Goal: Use online tool/utility: Utilize a website feature to perform a specific function

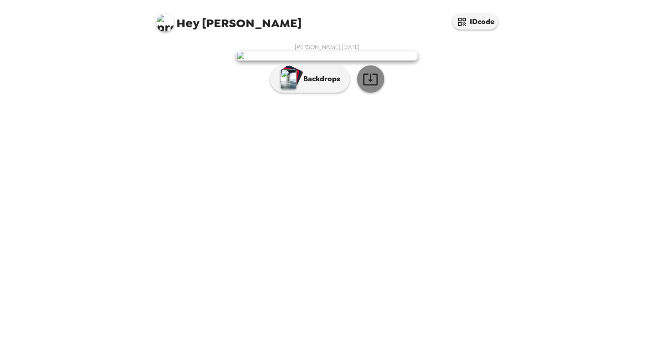
click at [370, 85] on icon "button" at bounding box center [370, 80] width 15 height 12
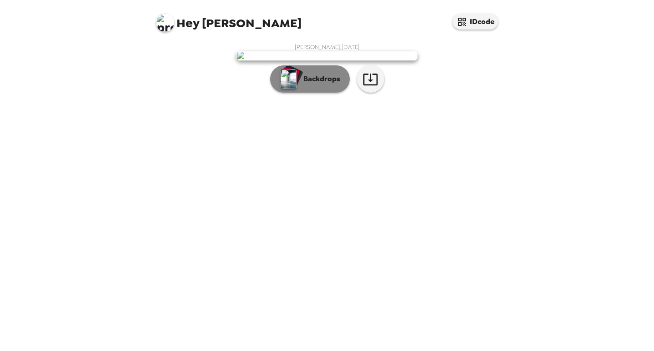
click at [292, 89] on img "button" at bounding box center [288, 79] width 16 height 20
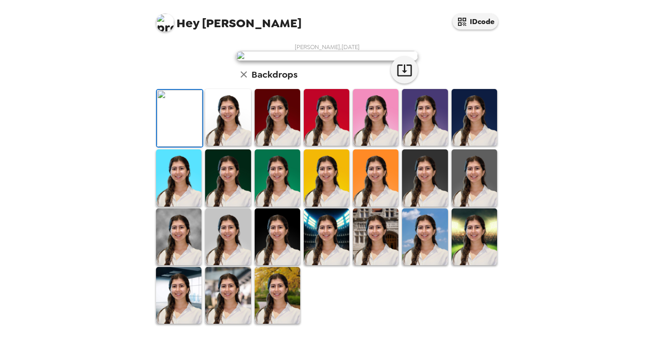
scroll to position [181, 0]
click at [288, 265] on img at bounding box center [277, 237] width 45 height 57
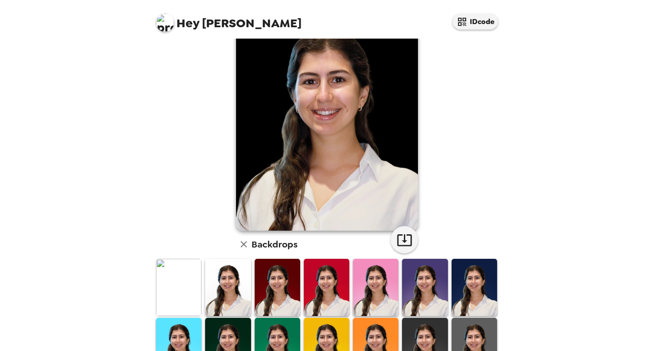
scroll to position [72, 0]
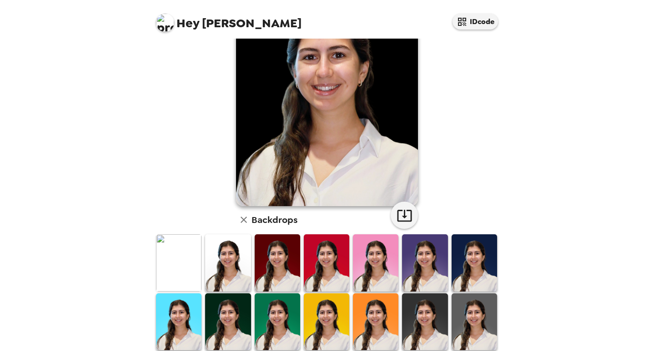
click at [378, 268] on img at bounding box center [375, 263] width 45 height 57
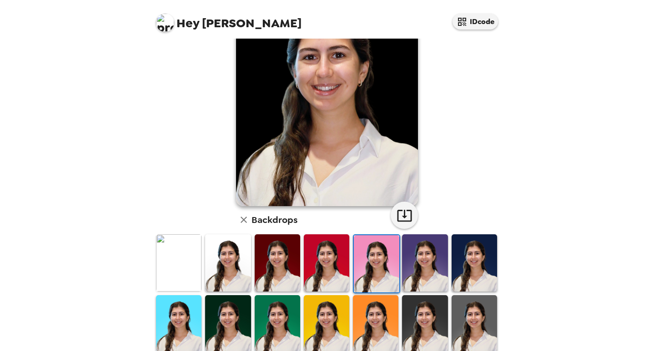
click at [338, 270] on img at bounding box center [326, 263] width 45 height 57
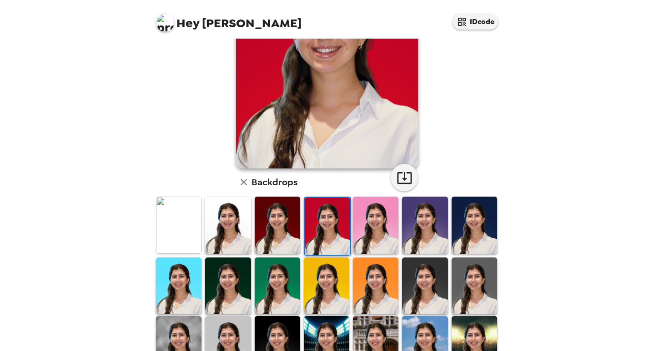
scroll to position [140, 0]
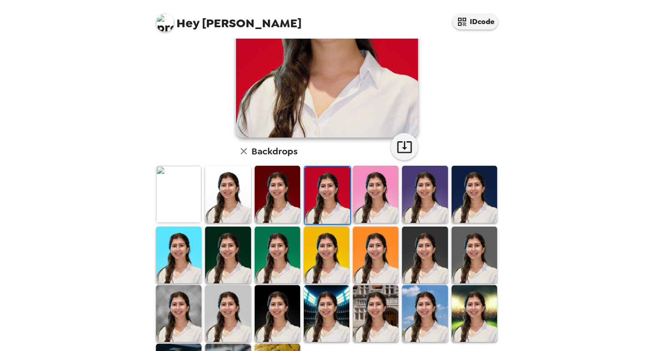
click at [466, 205] on img at bounding box center [473, 194] width 45 height 57
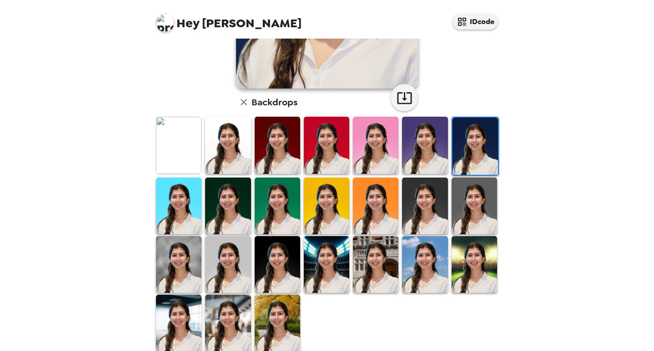
scroll to position [205, 0]
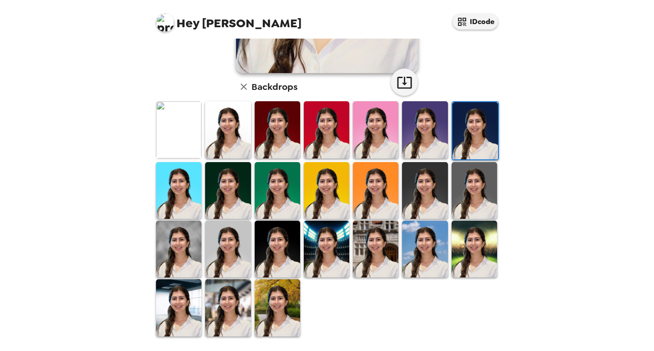
click at [379, 253] on img at bounding box center [375, 249] width 45 height 57
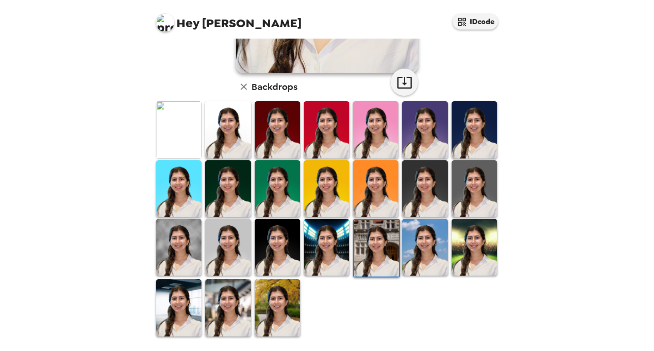
click at [237, 309] on img at bounding box center [227, 307] width 45 height 57
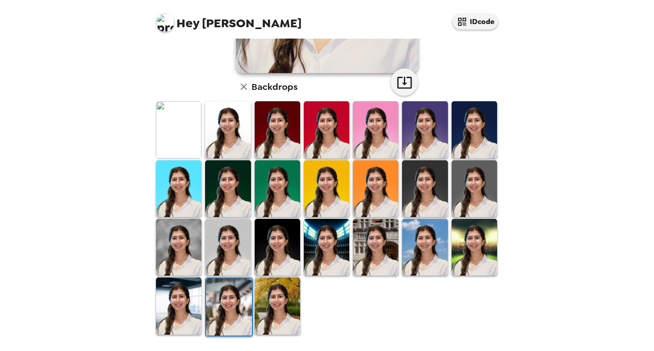
click at [196, 313] on img at bounding box center [178, 306] width 45 height 57
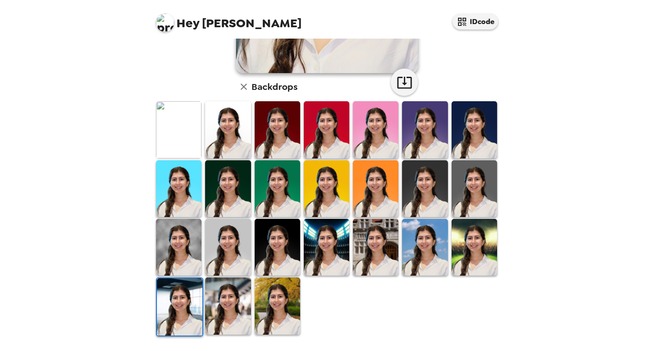
click at [284, 311] on img at bounding box center [277, 306] width 45 height 57
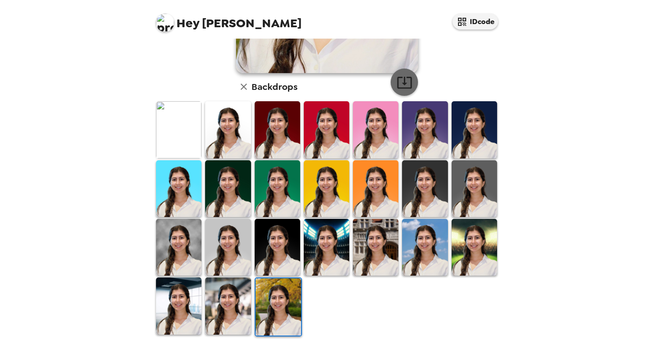
click at [411, 86] on icon "button" at bounding box center [404, 83] width 16 height 16
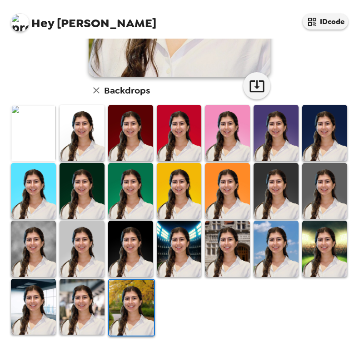
scroll to position [202, 0]
click at [88, 313] on img at bounding box center [82, 307] width 45 height 56
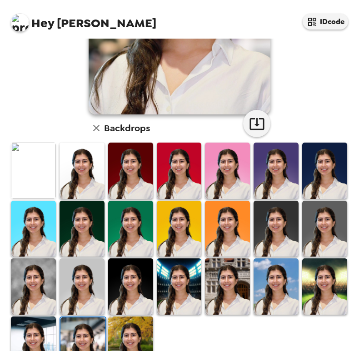
scroll to position [200, 0]
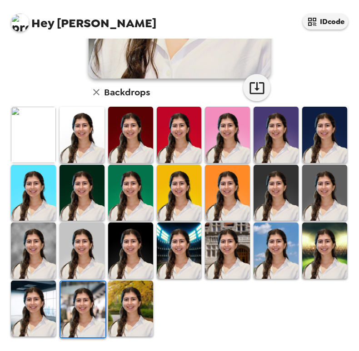
click at [323, 262] on img at bounding box center [324, 251] width 45 height 56
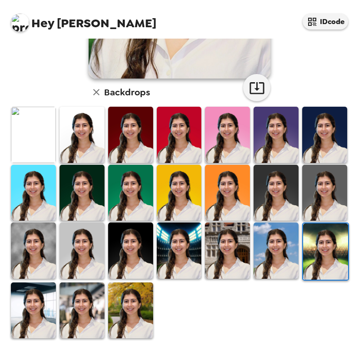
click at [277, 260] on img at bounding box center [276, 251] width 45 height 56
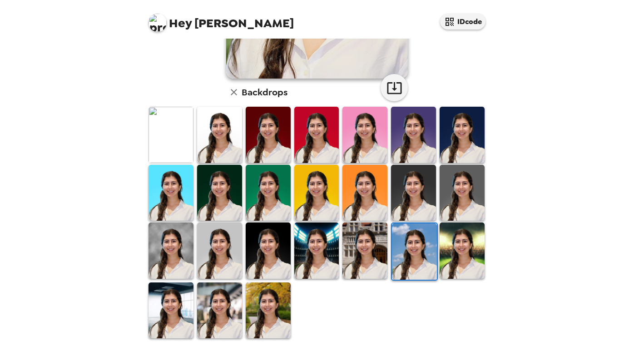
scroll to position [202, 0]
